Goal: Contribute content: Add original content to the website for others to see

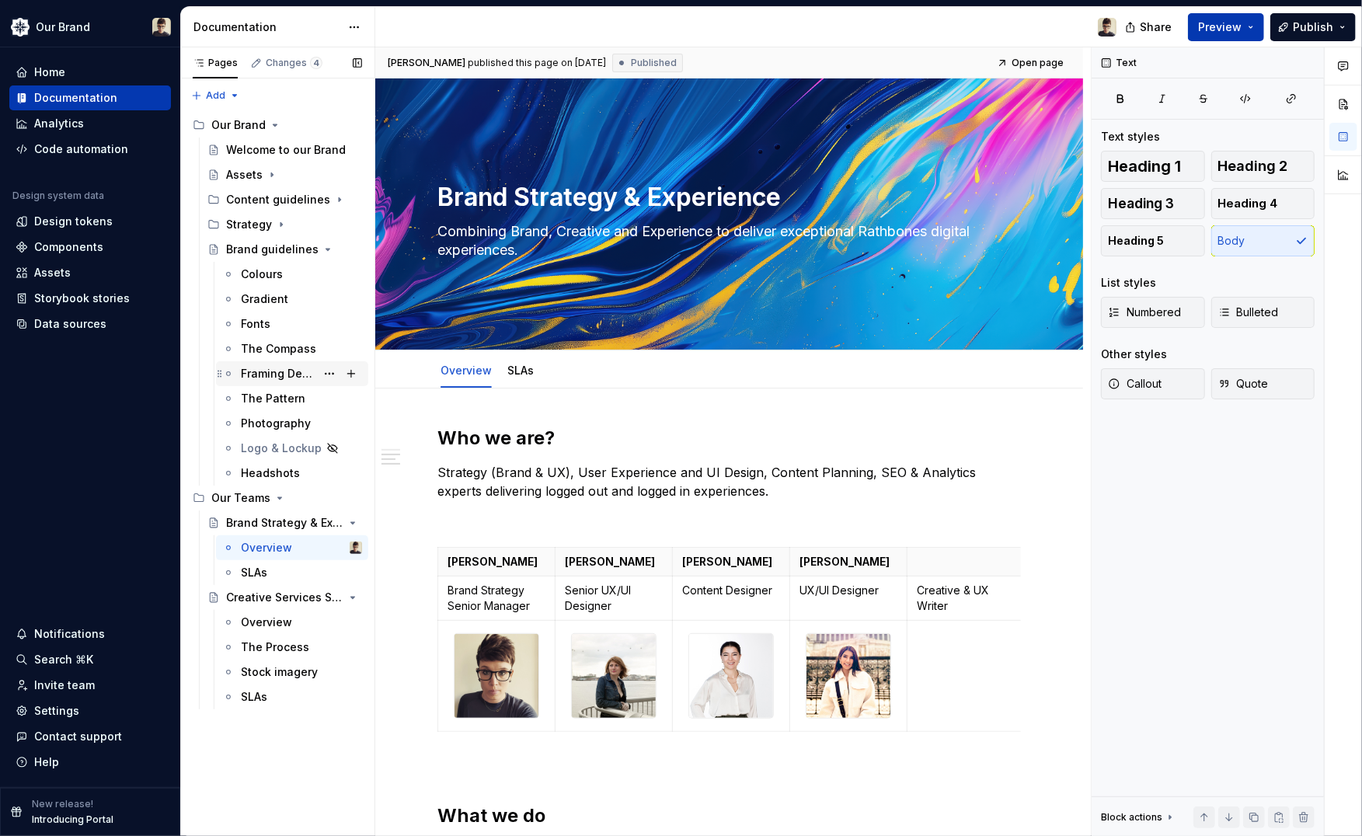
scroll to position [690, 0]
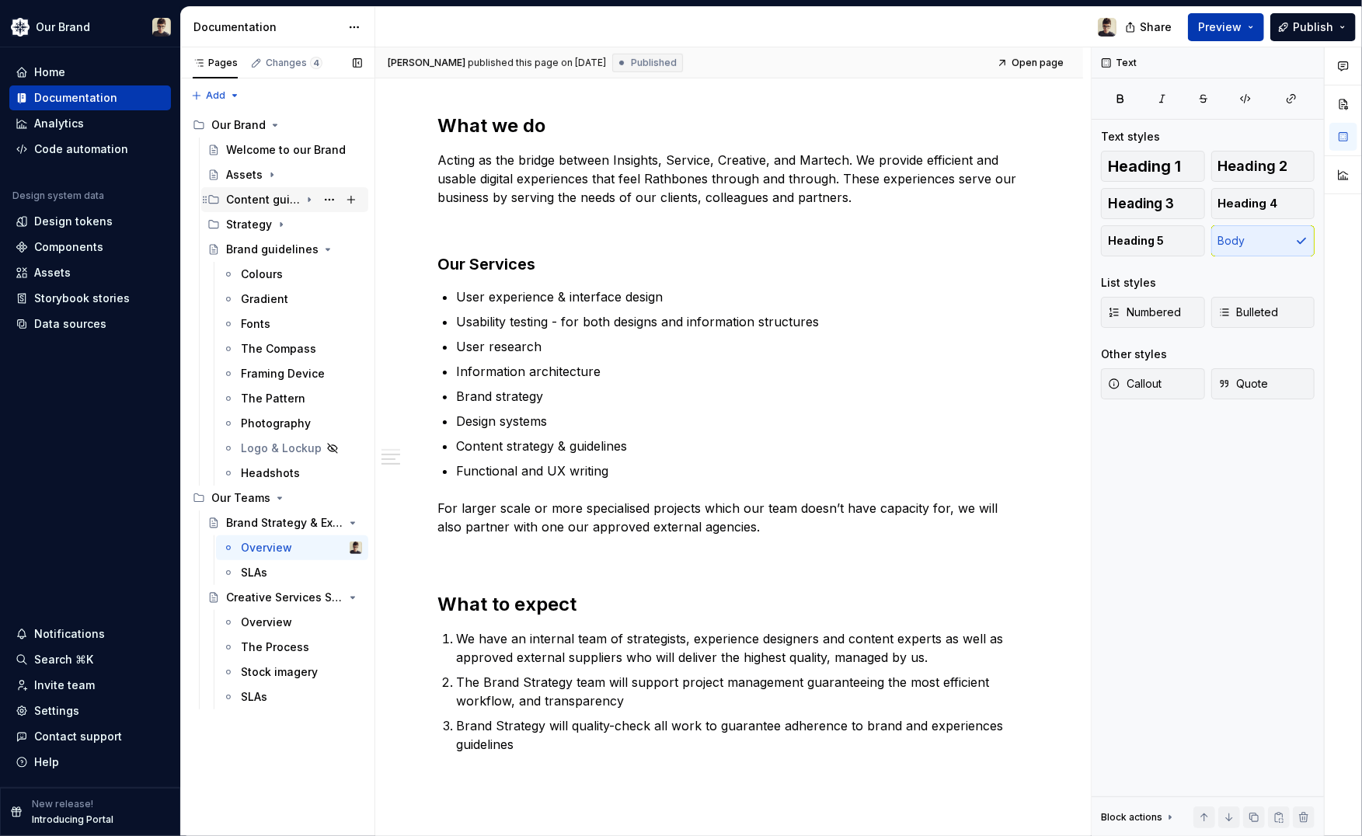
drag, startPoint x: 311, startPoint y: 196, endPoint x: 307, endPoint y: 204, distance: 8.7
click at [311, 196] on icon "Page tree" at bounding box center [309, 199] width 12 height 12
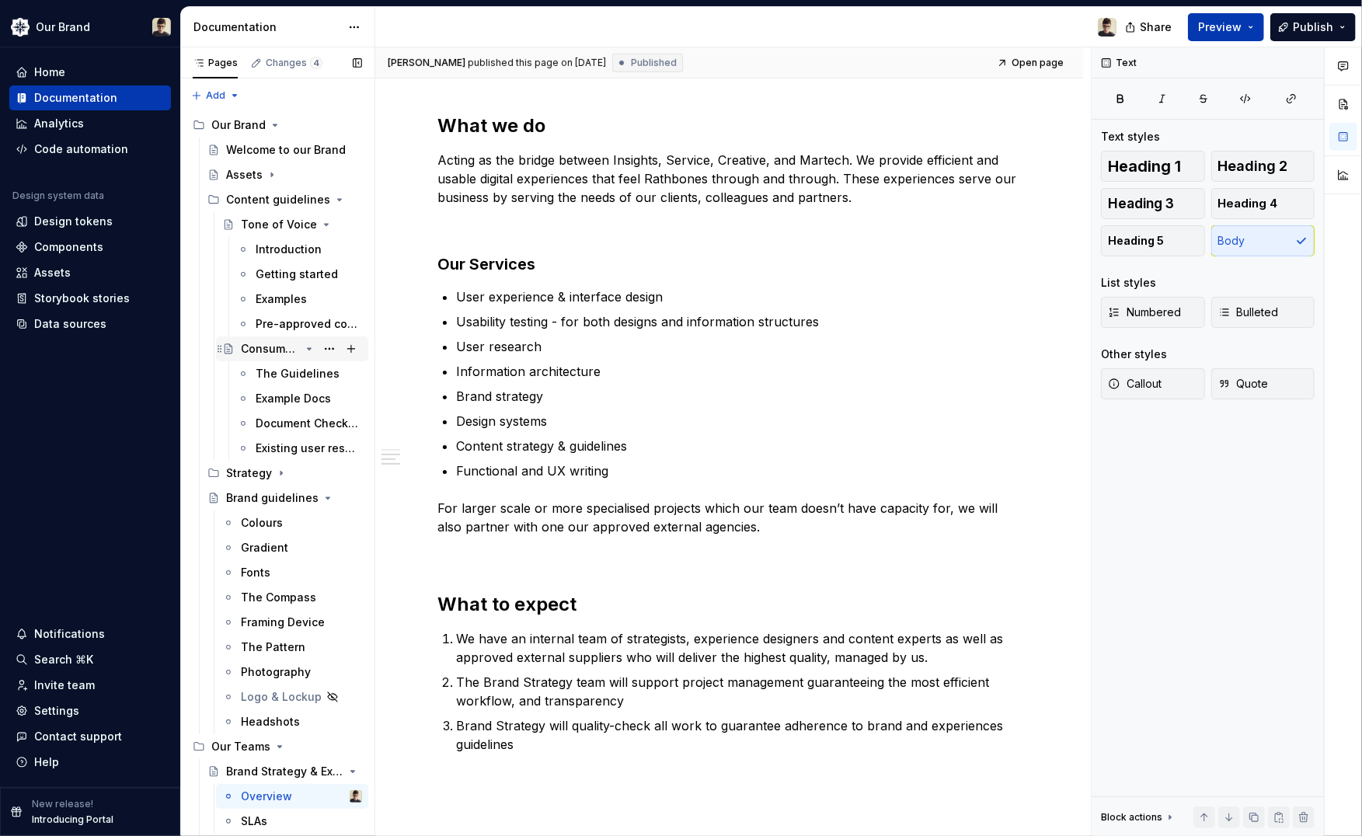
click at [304, 347] on icon "Page tree" at bounding box center [309, 349] width 12 height 12
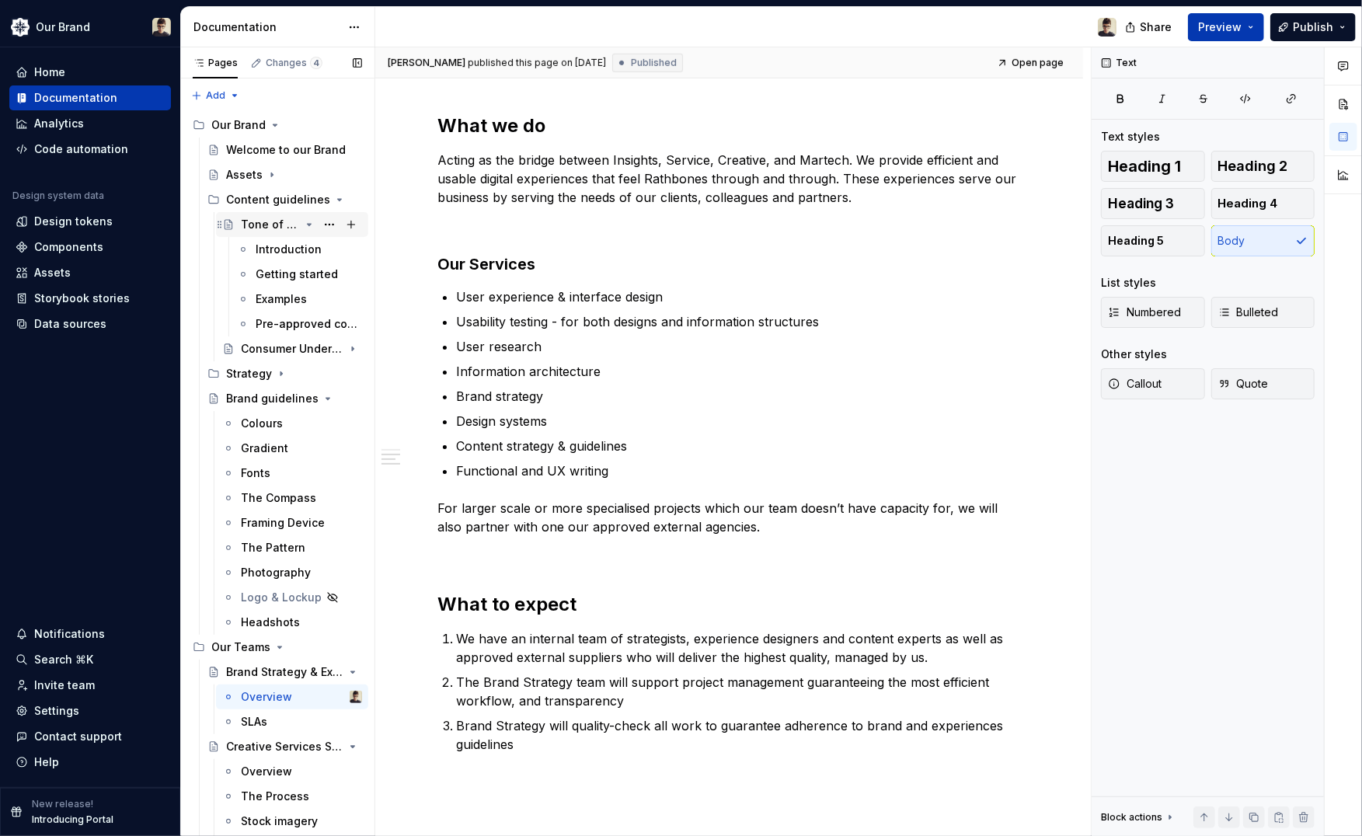
click at [303, 222] on icon "Page tree" at bounding box center [309, 224] width 12 height 12
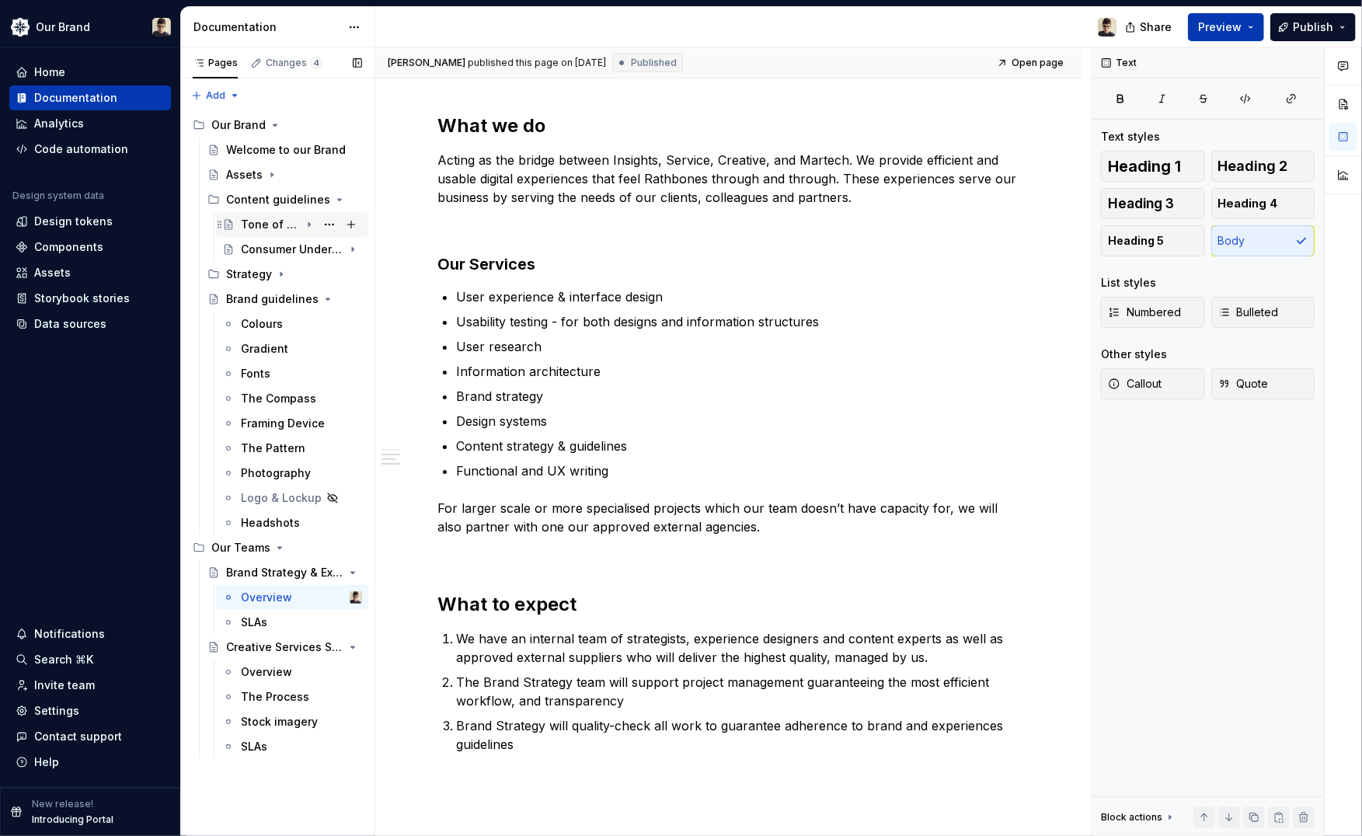
click at [278, 215] on div "Tone of Voice" at bounding box center [301, 225] width 121 height 22
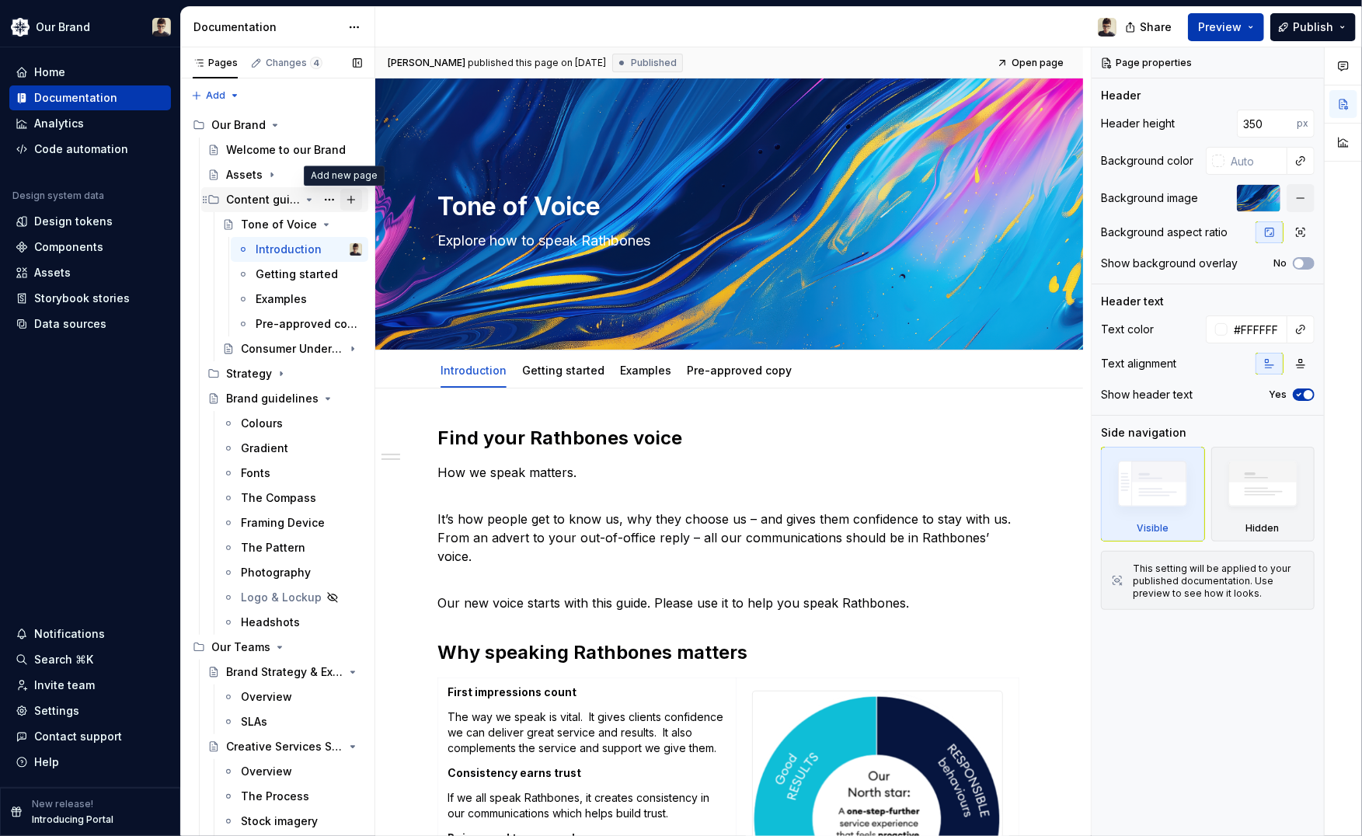
click at [347, 196] on button "Page tree" at bounding box center [351, 200] width 22 height 22
type textarea "*"
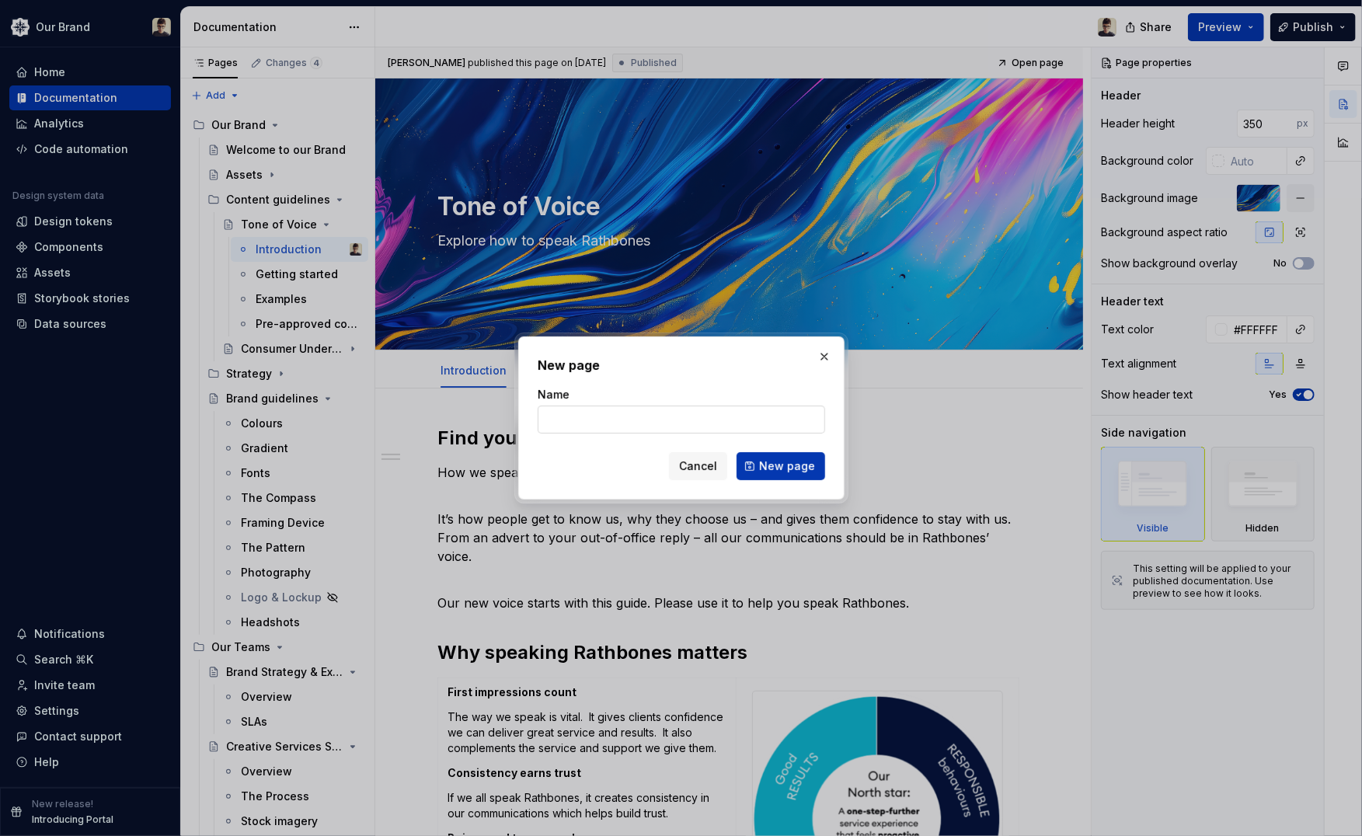
click at [603, 420] on input "Name" at bounding box center [682, 420] width 288 height 28
click at [599, 422] on input "Name" at bounding box center [682, 420] width 288 height 28
type input "S"
type input "T"
type input "Our house style"
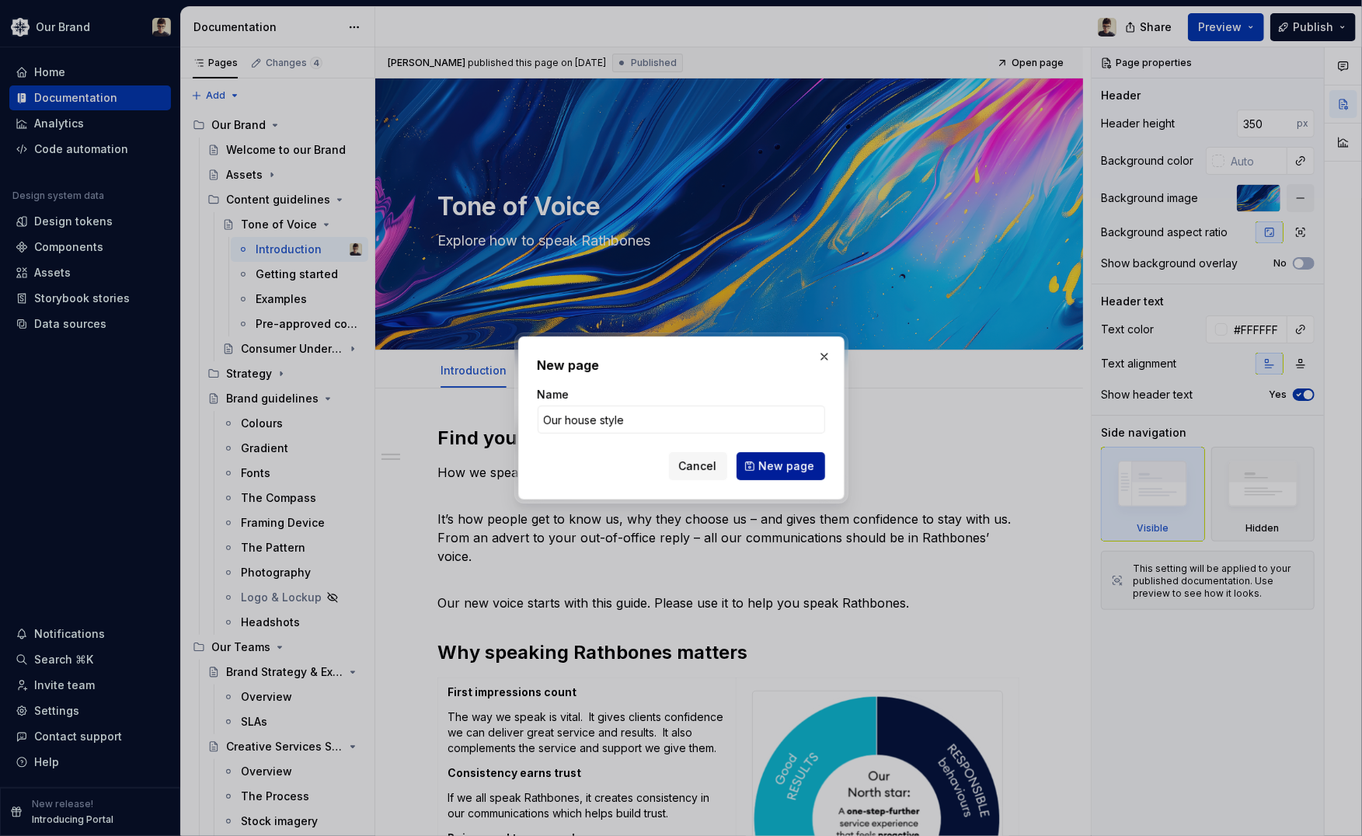
click at [794, 467] on span "New page" at bounding box center [787, 466] width 56 height 16
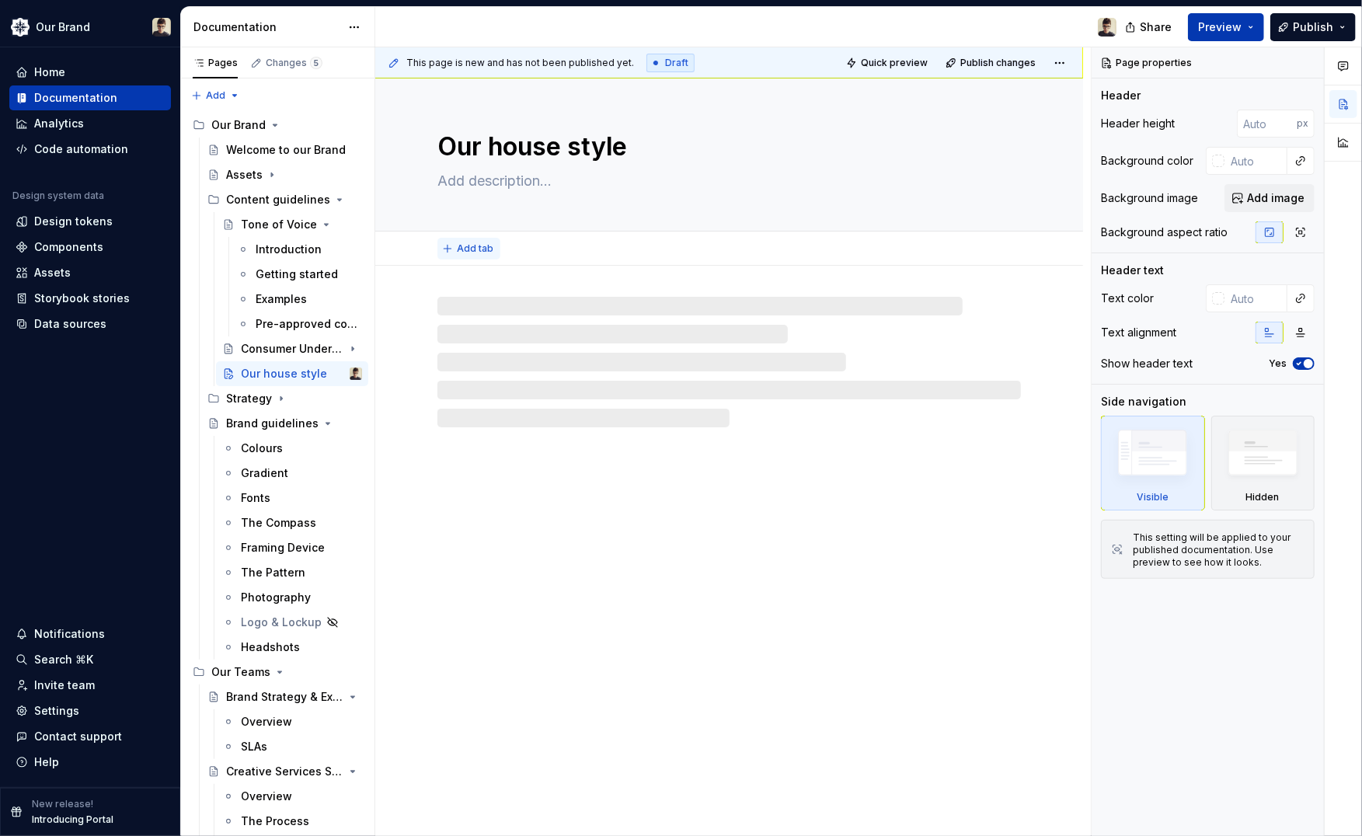
type textarea "*"
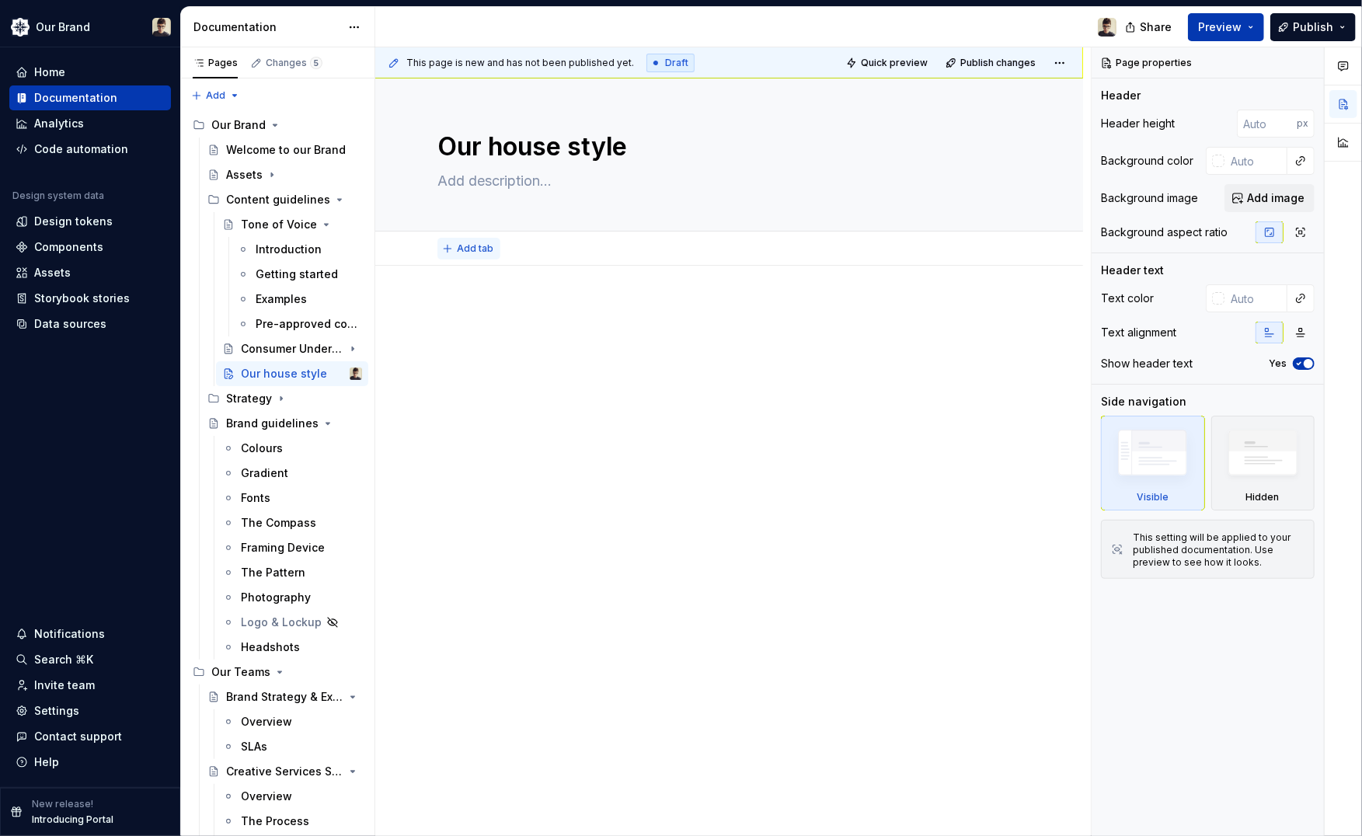
click at [476, 241] on button "Add tab" at bounding box center [469, 249] width 63 height 22
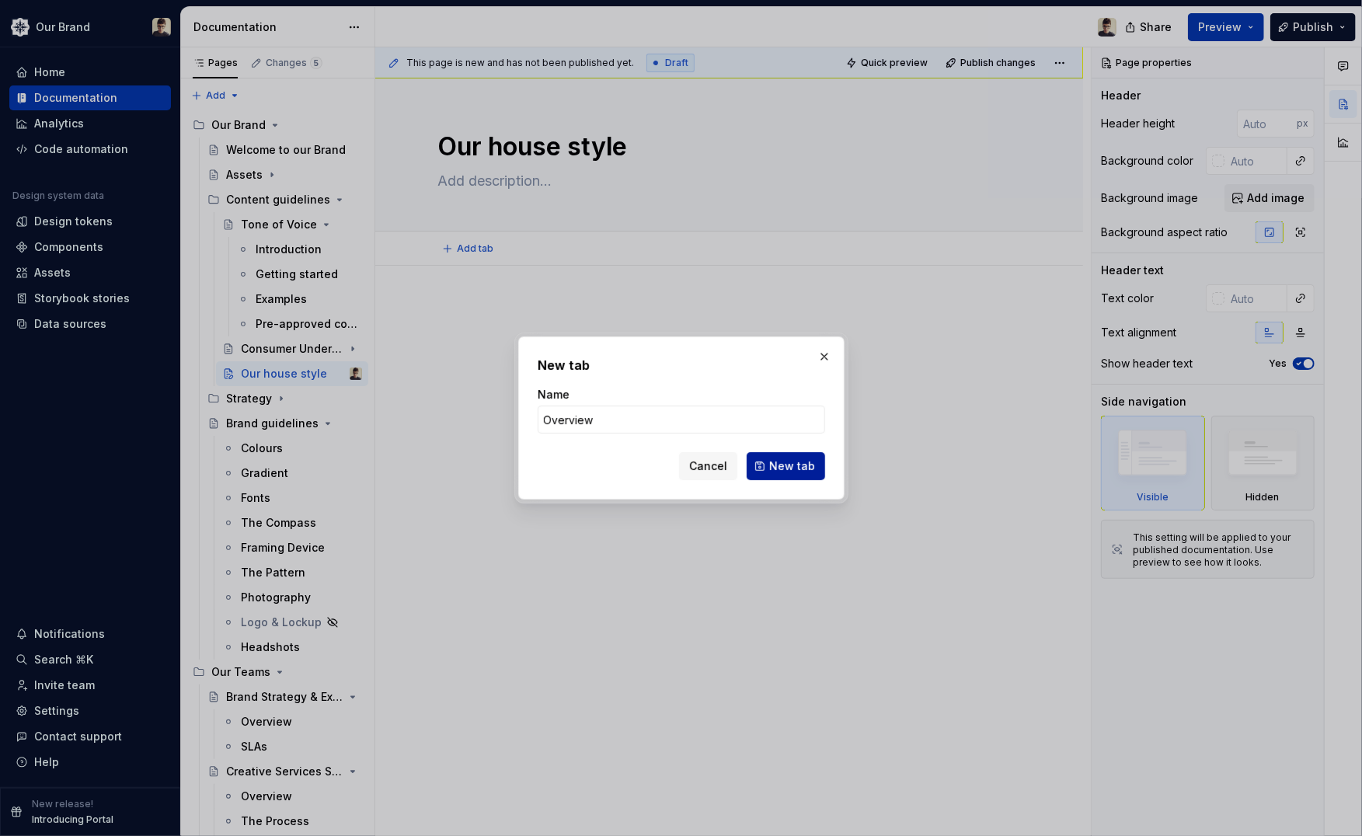
type input "Overview"
click at [787, 460] on span "New tab" at bounding box center [792, 466] width 46 height 16
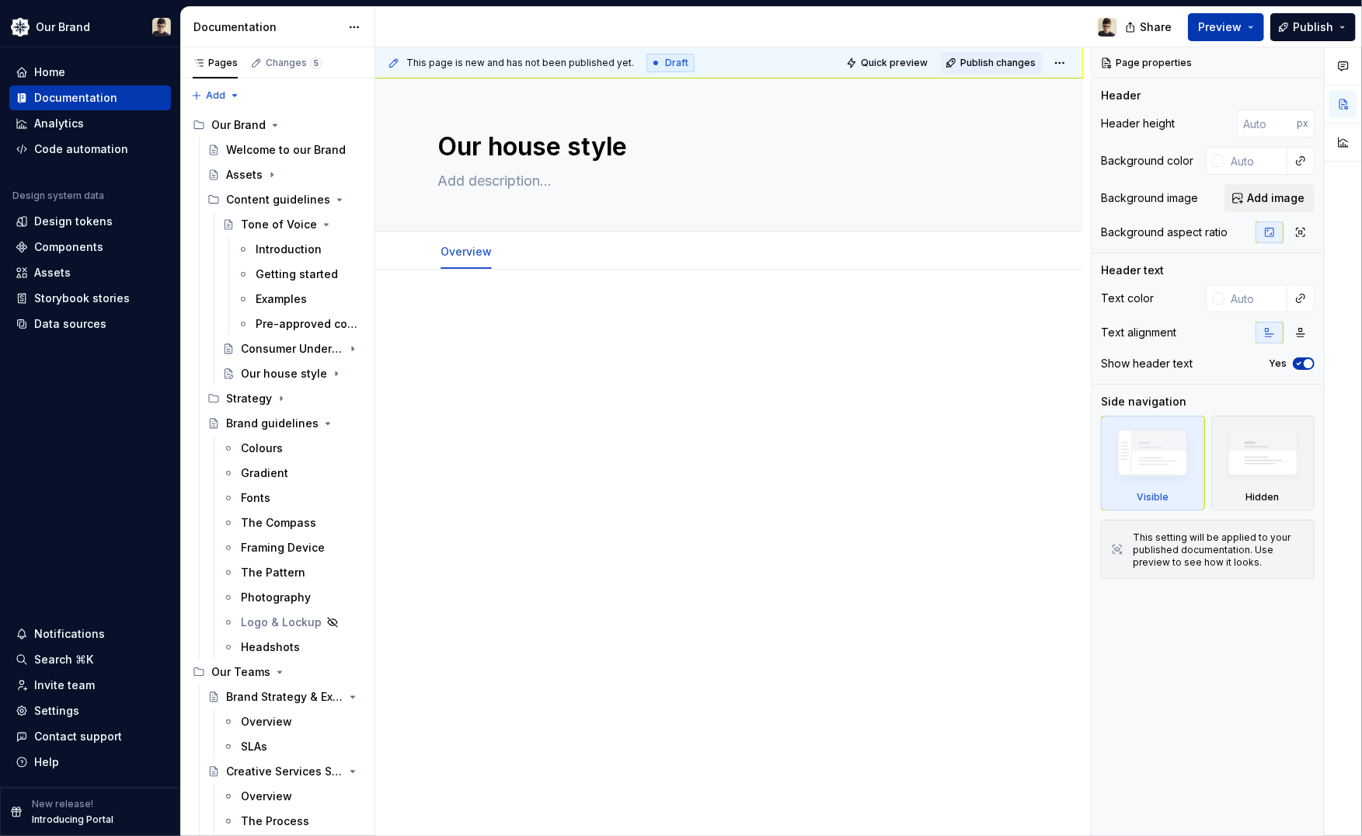
click at [969, 62] on span "Publish changes" at bounding box center [998, 63] width 75 height 12
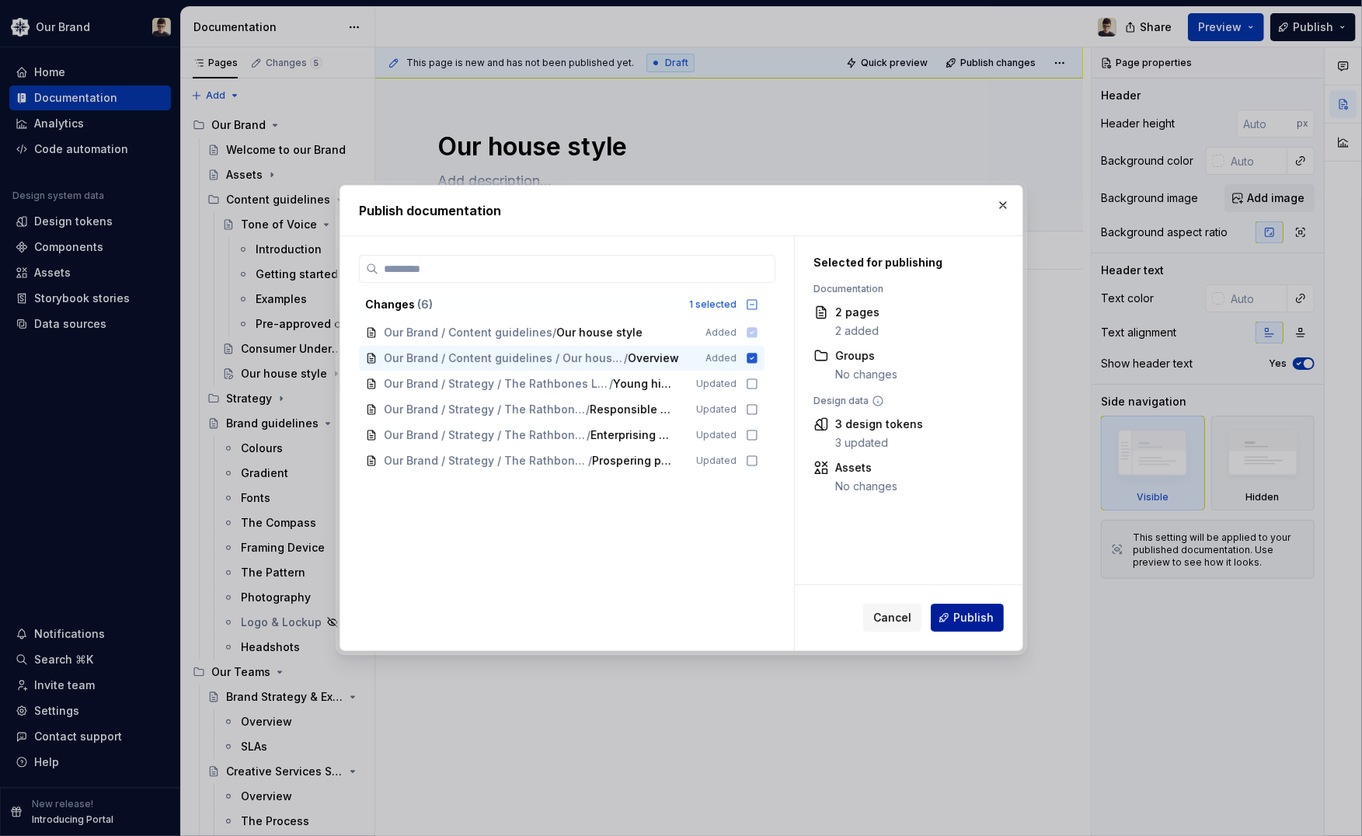
click at [982, 610] on span "Publish" at bounding box center [974, 618] width 40 height 16
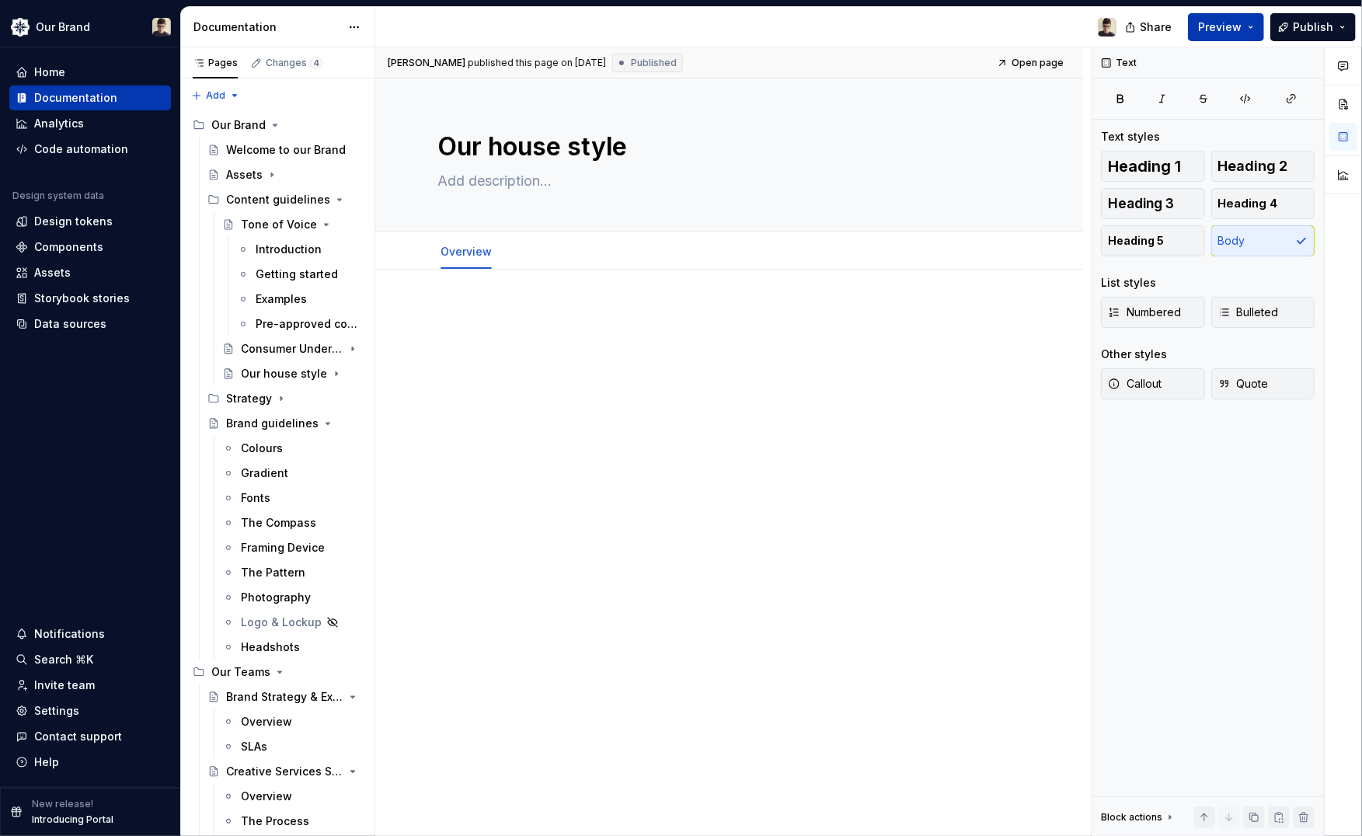
type textarea "*"
